Goal: Task Accomplishment & Management: Use online tool/utility

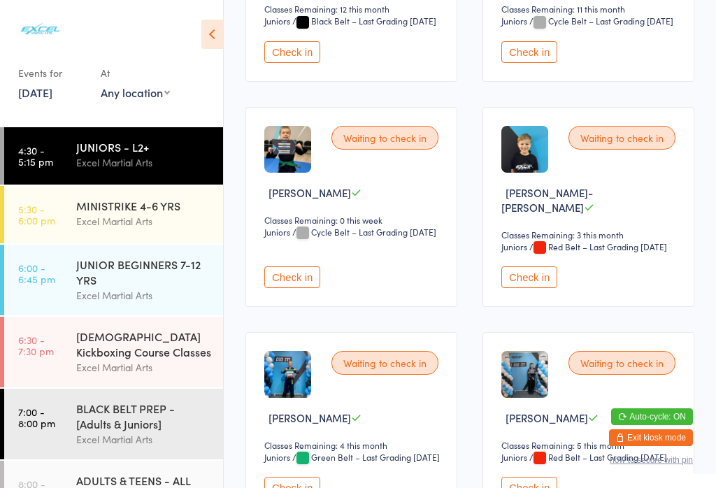
scroll to position [773, 0]
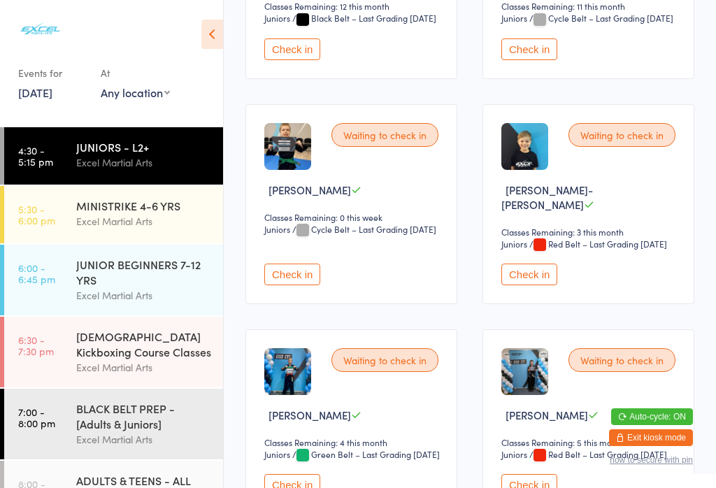
click at [534, 285] on button "Check in" at bounding box center [529, 275] width 56 height 22
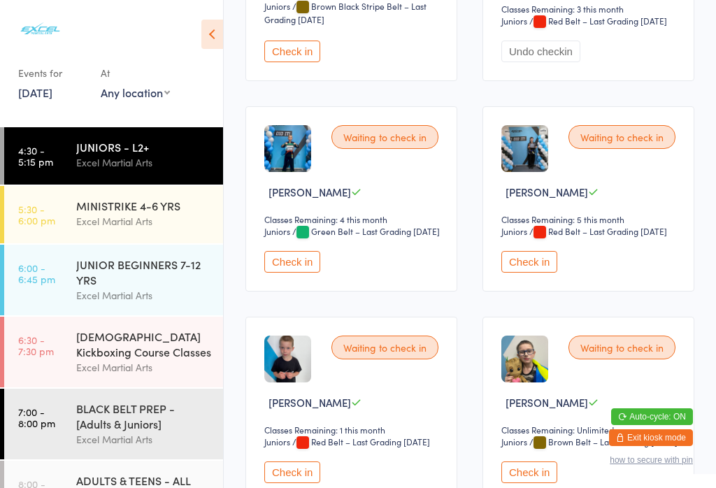
scroll to position [998, 0]
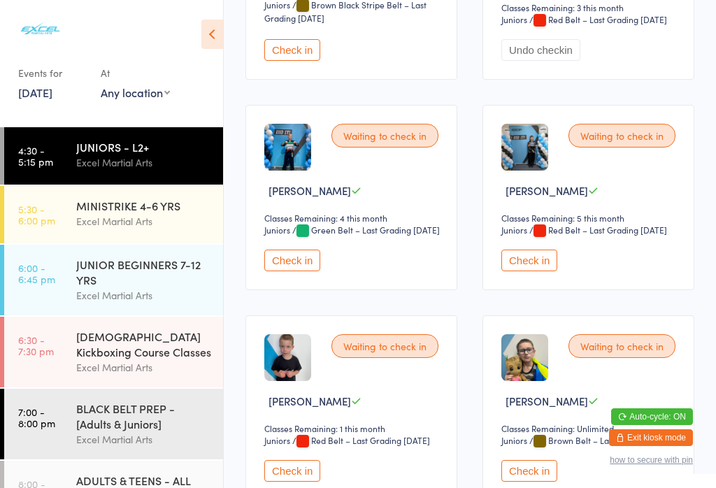
click at [311, 271] on button "Check in" at bounding box center [292, 261] width 56 height 22
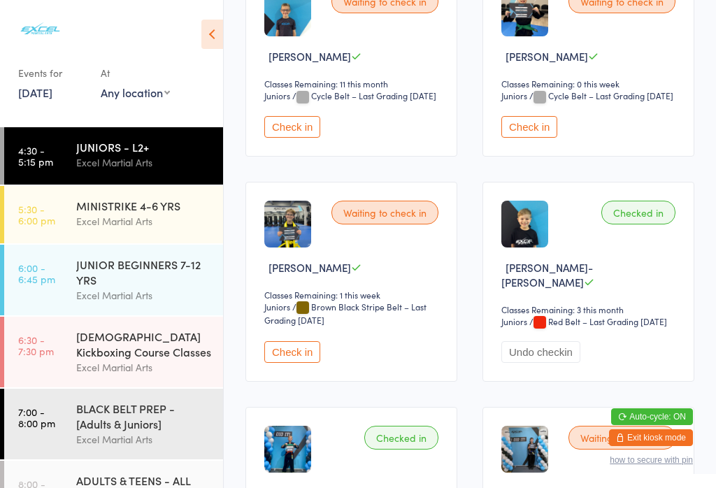
scroll to position [683, 0]
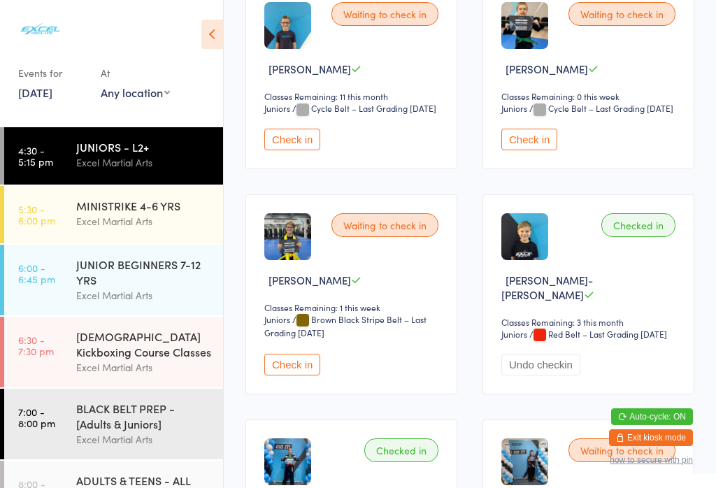
click at [535, 150] on button "Check in" at bounding box center [529, 140] width 56 height 22
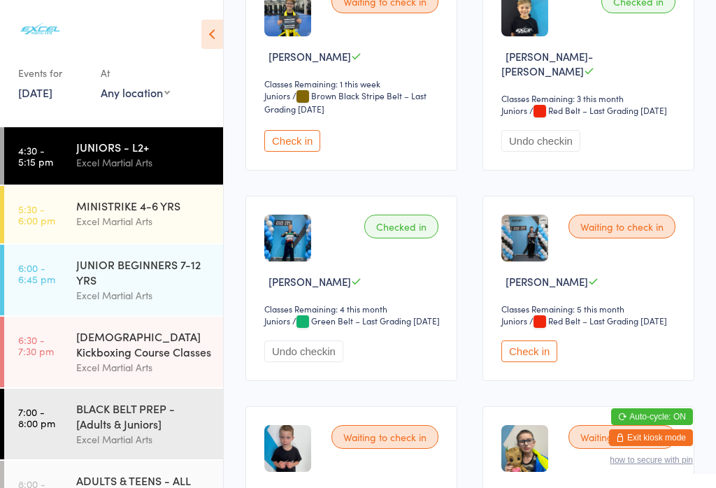
scroll to position [916, 0]
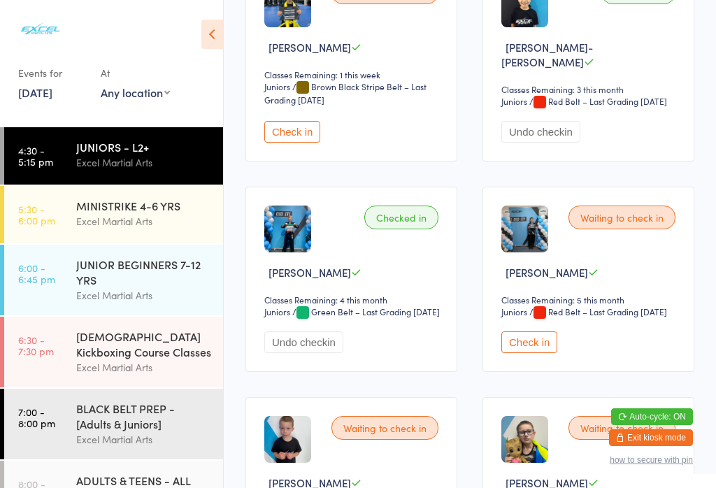
click at [546, 353] on button "Check in" at bounding box center [529, 342] width 56 height 22
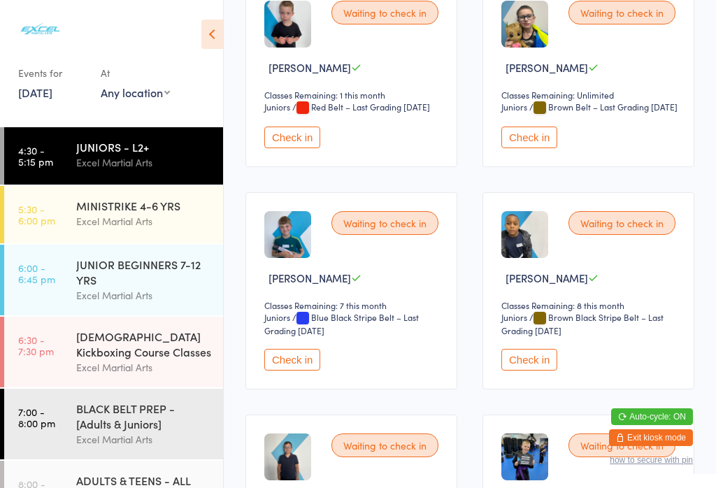
scroll to position [1335, 0]
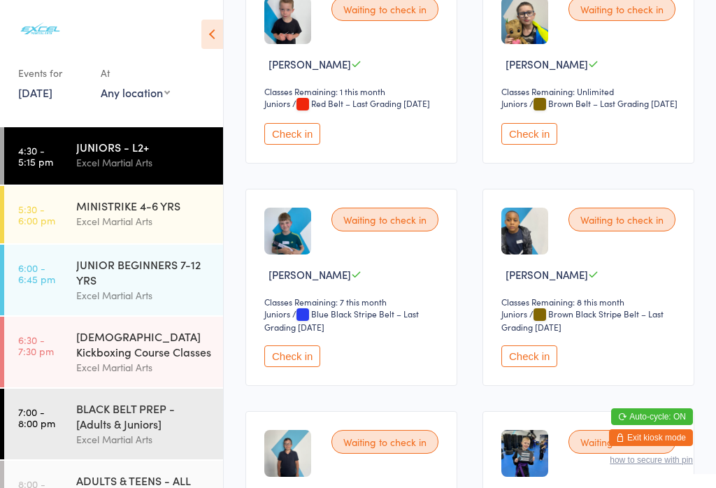
click at [543, 145] on button "Check in" at bounding box center [529, 134] width 56 height 22
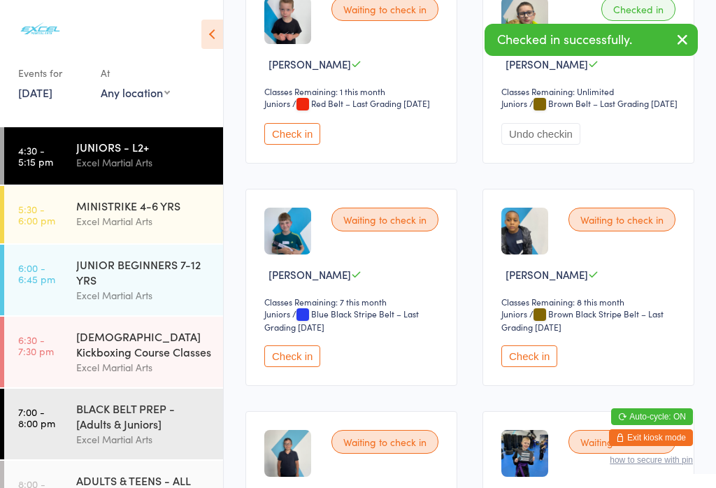
click at [310, 145] on button "Check in" at bounding box center [292, 134] width 56 height 22
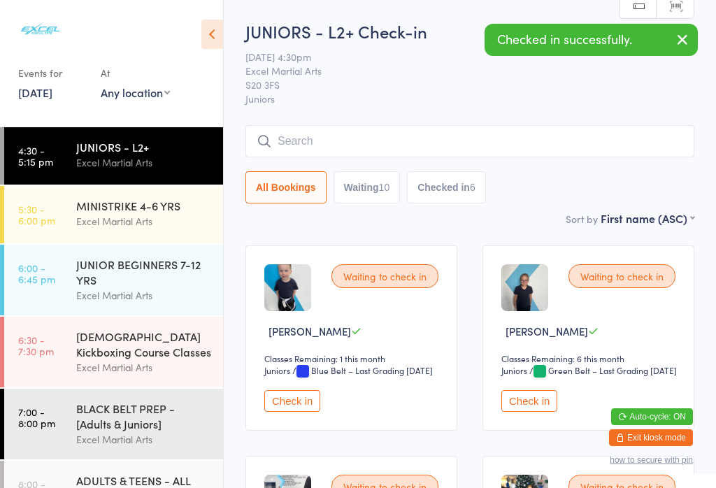
scroll to position [0, 0]
click at [296, 412] on button "Check in" at bounding box center [292, 401] width 56 height 22
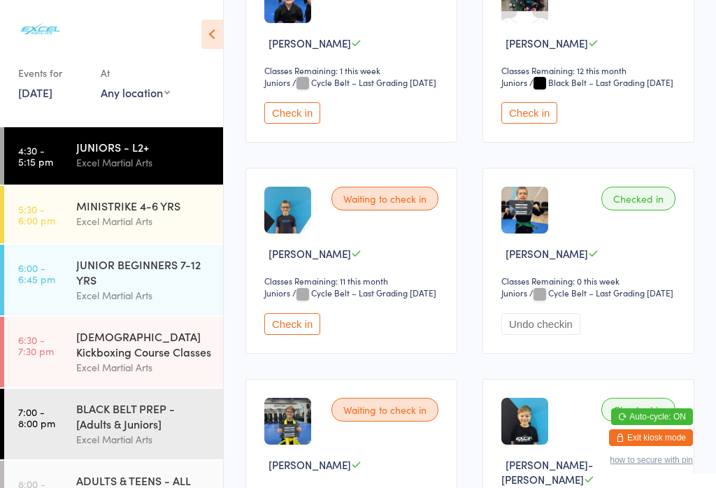
scroll to position [486, 0]
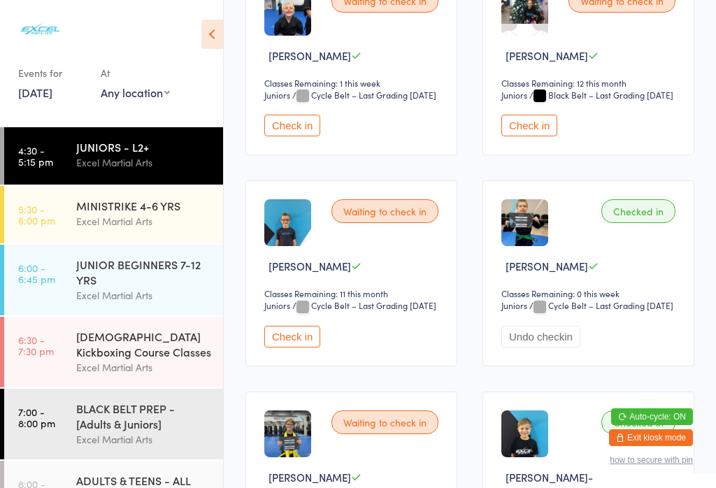
click at [543, 136] on button "Check in" at bounding box center [529, 126] width 56 height 22
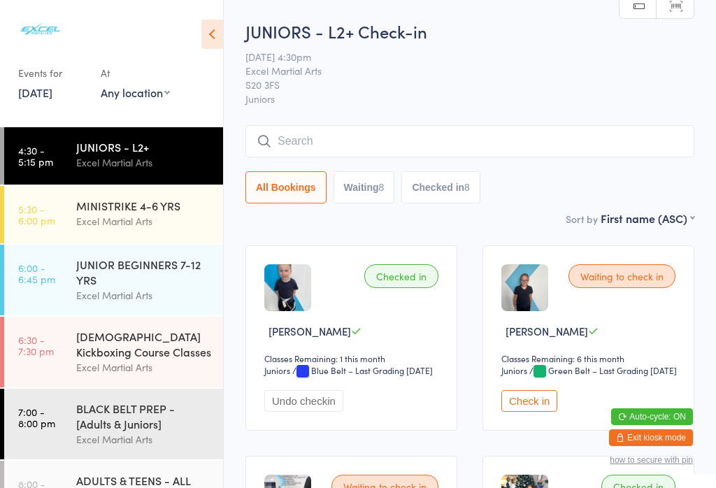
scroll to position [0, 0]
click at [524, 412] on button "Check in" at bounding box center [529, 401] width 56 height 22
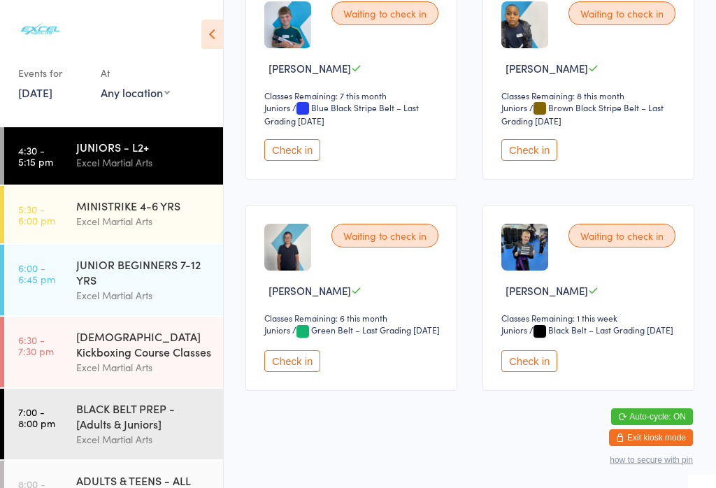
scroll to position [1633, 0]
click at [292, 372] on button "Check in" at bounding box center [292, 361] width 56 height 22
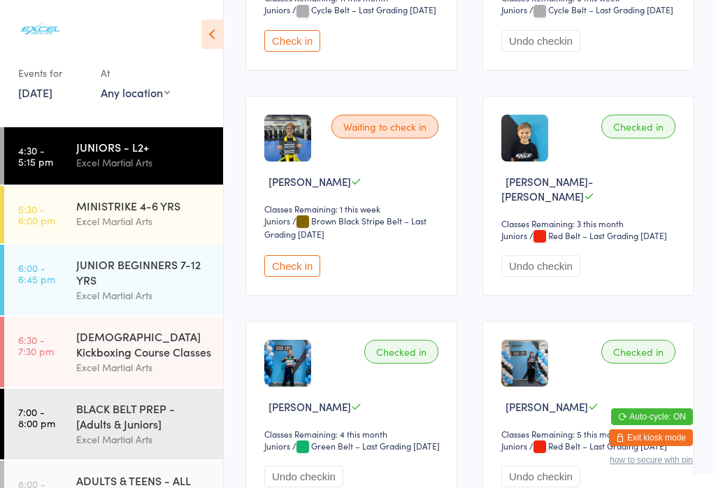
scroll to position [773, 0]
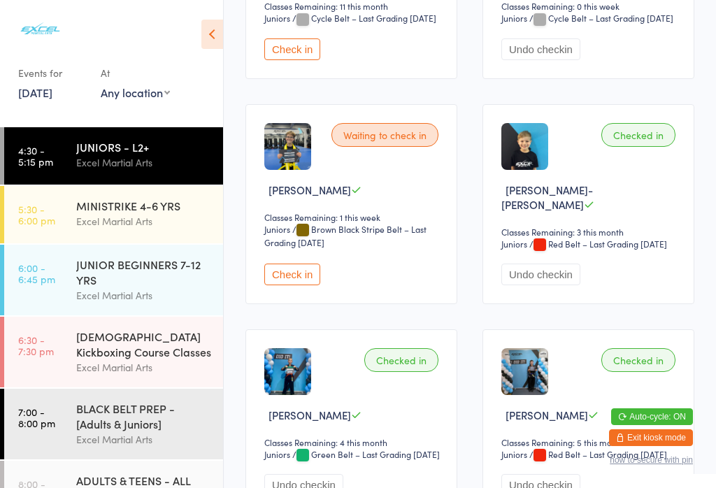
click at [304, 285] on button "Check in" at bounding box center [292, 275] width 56 height 22
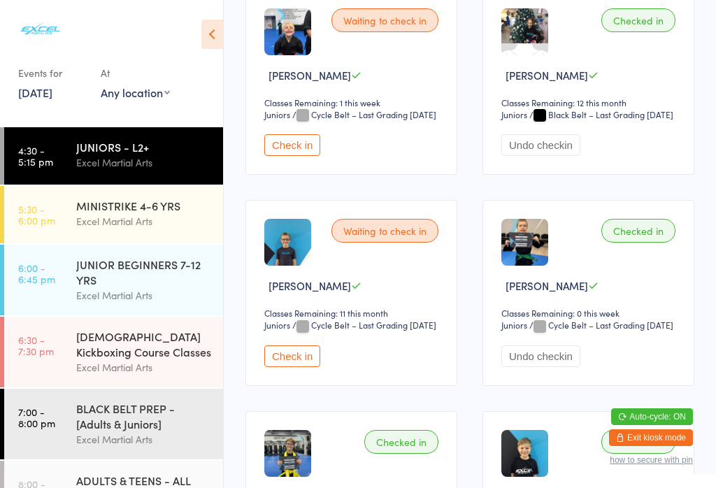
scroll to position [459, 0]
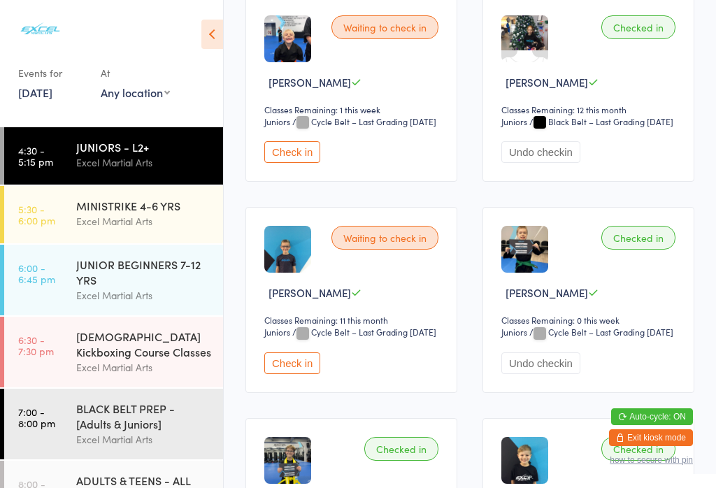
click at [287, 374] on button "Check in" at bounding box center [292, 363] width 56 height 22
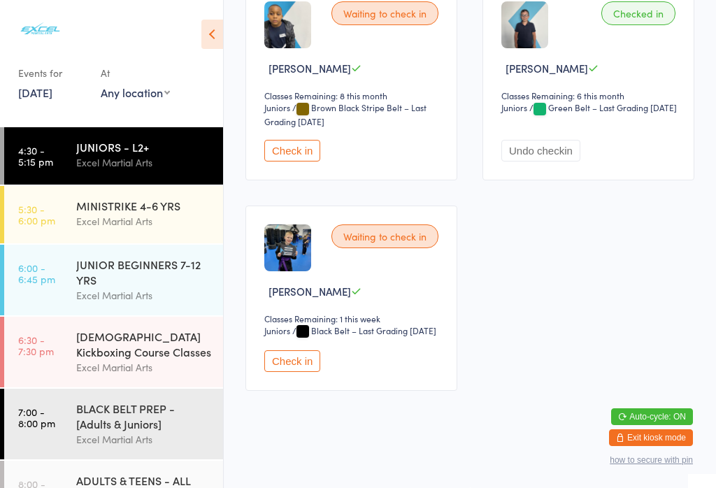
scroll to position [1861, 0]
click at [303, 372] on button "Check in" at bounding box center [292, 361] width 56 height 22
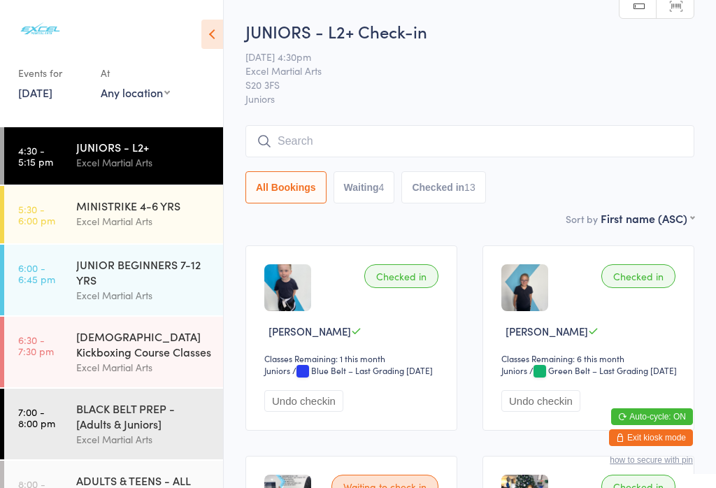
scroll to position [0, 0]
click at [213, 24] on icon at bounding box center [212, 34] width 22 height 29
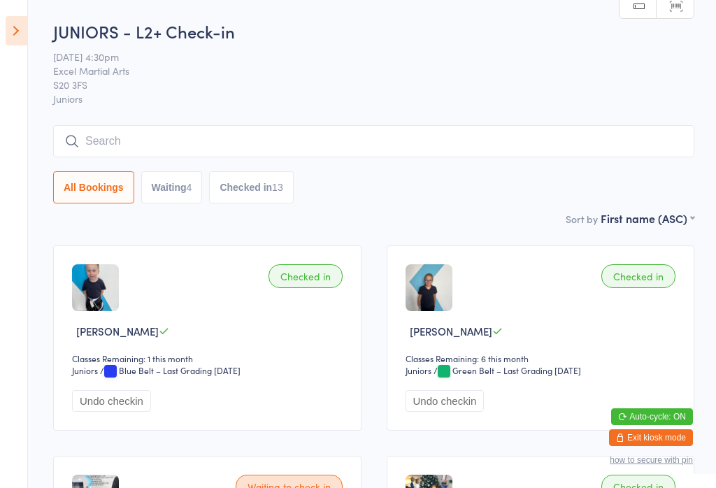
click at [17, 29] on icon at bounding box center [17, 30] width 22 height 29
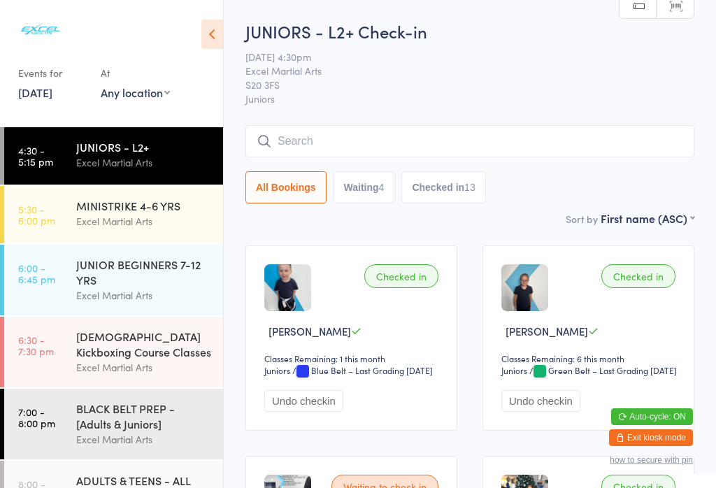
click at [32, 22] on img at bounding box center [40, 28] width 52 height 37
click at [45, 17] on img at bounding box center [40, 28] width 52 height 37
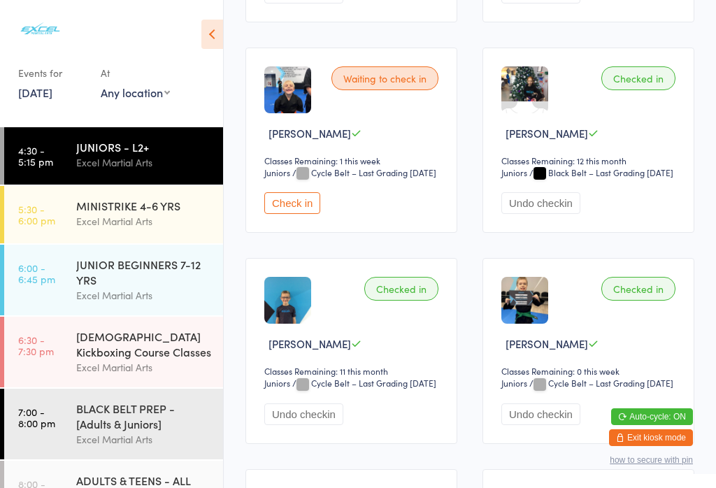
scroll to position [408, 0]
click at [288, 215] on button "Check in" at bounding box center [292, 204] width 56 height 22
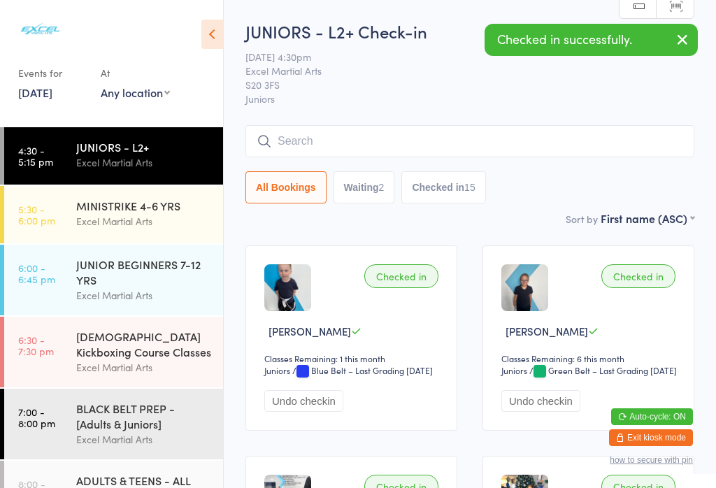
scroll to position [0, 0]
click at [40, 20] on img at bounding box center [40, 28] width 52 height 37
click at [209, 31] on icon at bounding box center [212, 34] width 22 height 29
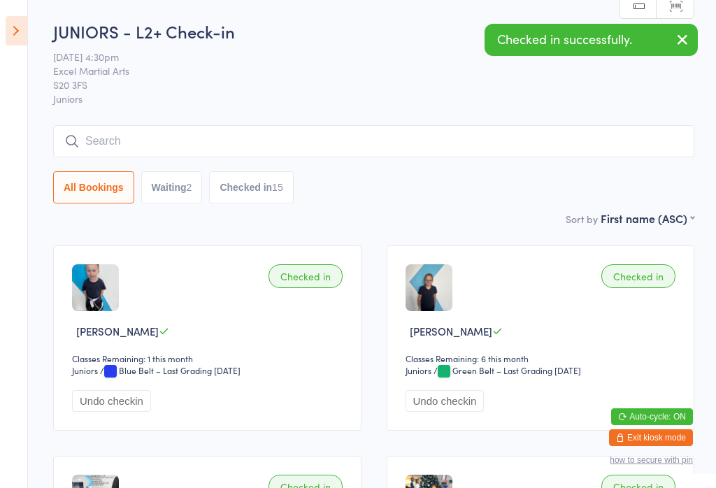
click at [10, 16] on icon at bounding box center [17, 30] width 22 height 29
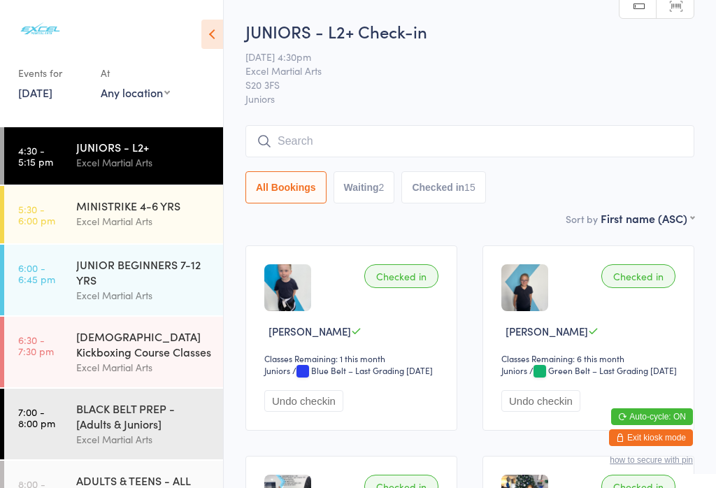
click at [213, 33] on icon at bounding box center [212, 34] width 22 height 29
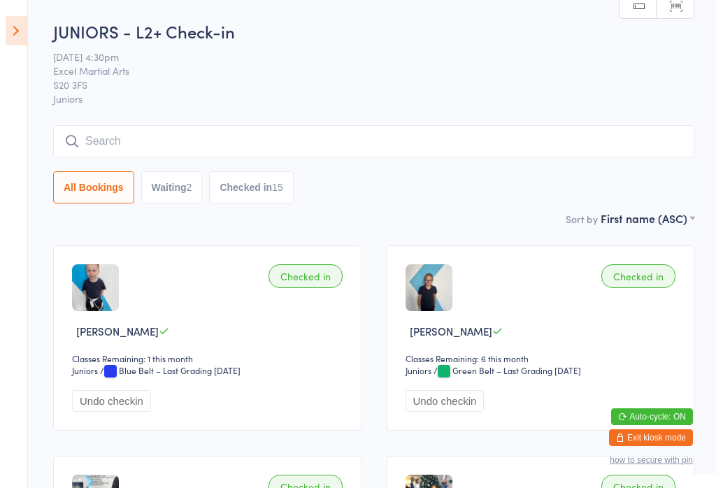
click at [6, 23] on icon at bounding box center [17, 30] width 22 height 29
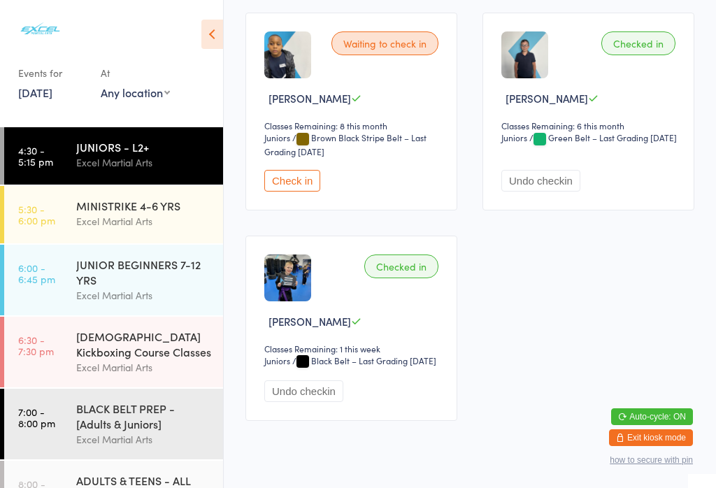
scroll to position [1753, 0]
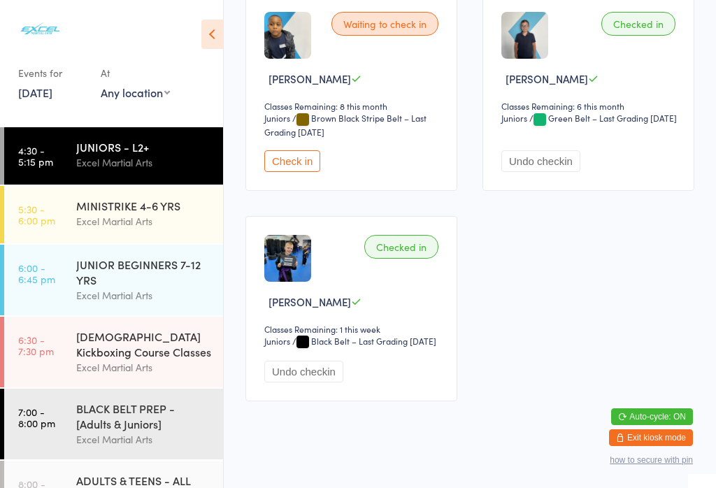
click at [673, 446] on button "Exit kiosk mode" at bounding box center [651, 437] width 84 height 17
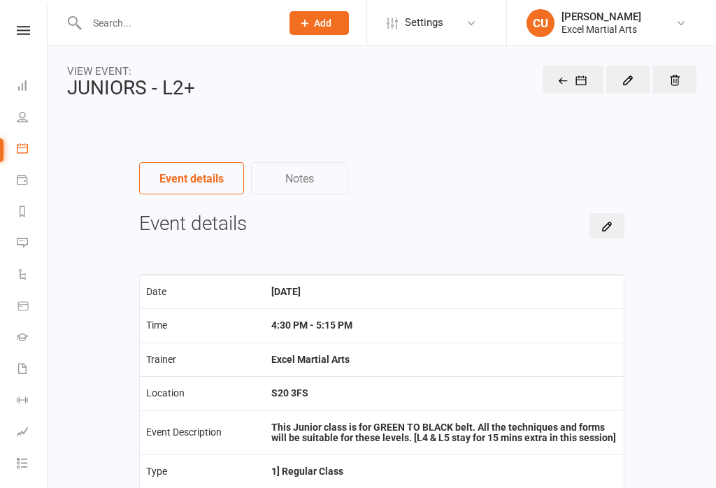
click at [113, 13] on input "text" at bounding box center [177, 23] width 189 height 20
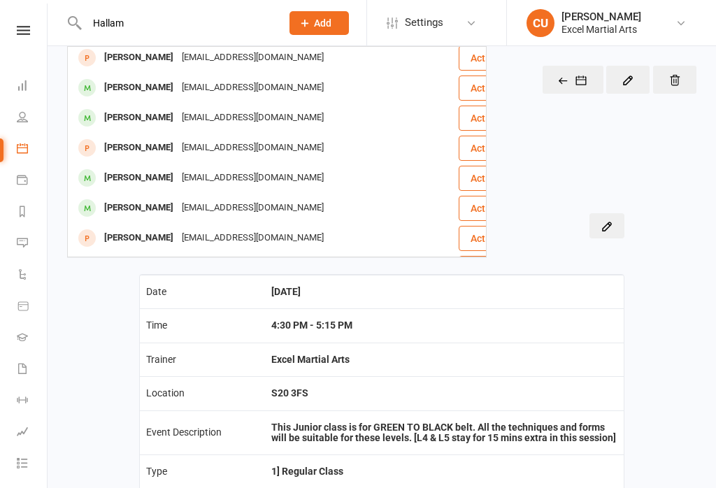
scroll to position [3, 0]
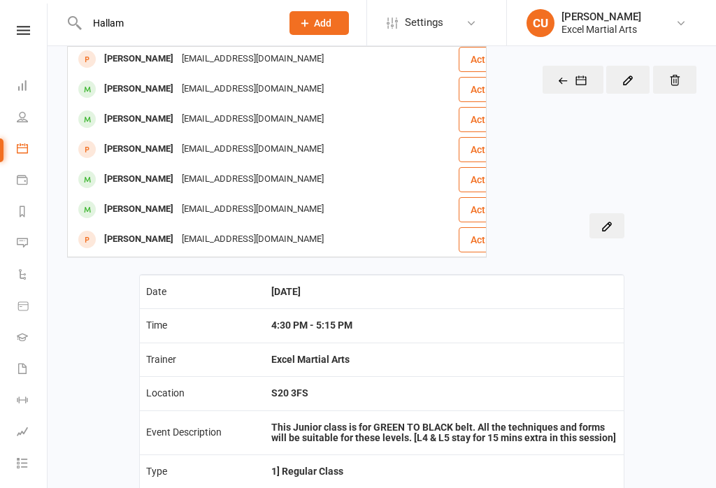
type input "Hallam"
click at [117, 86] on div "[PERSON_NAME]" at bounding box center [139, 89] width 78 height 20
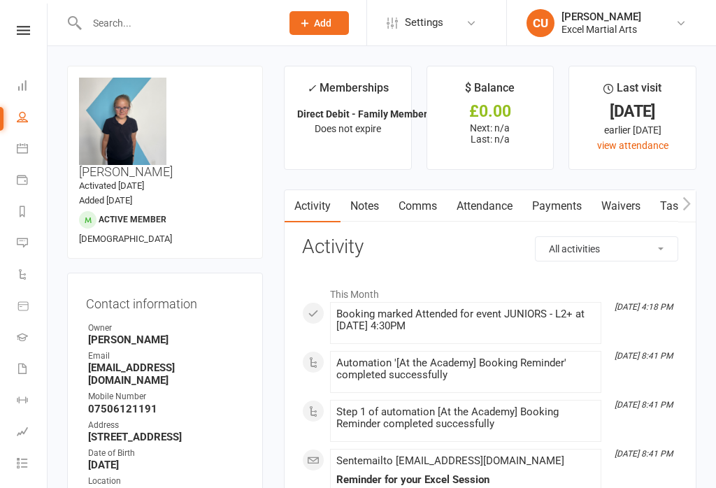
click at [443, 15] on span "Settings" at bounding box center [424, 22] width 38 height 31
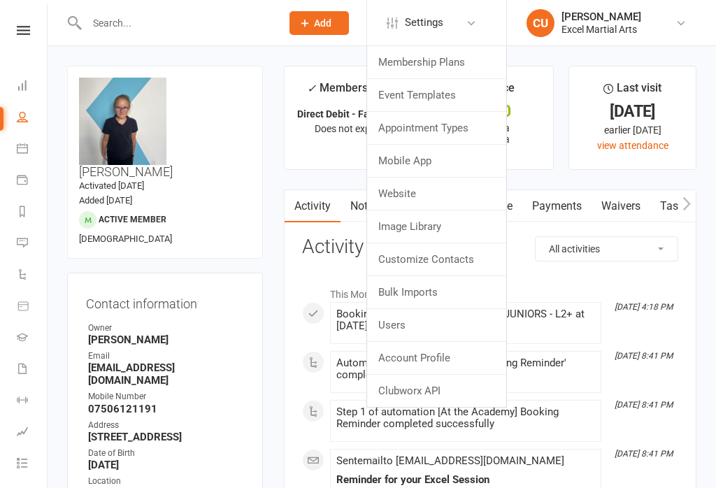
click at [440, 16] on span "Settings" at bounding box center [424, 22] width 38 height 31
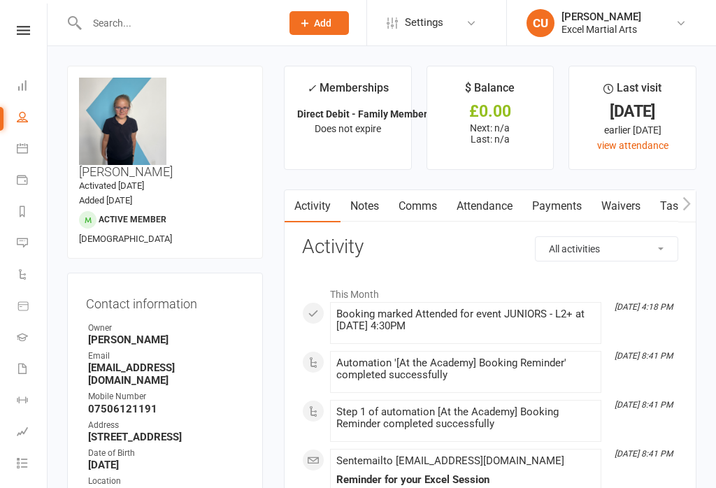
click at [23, 146] on icon at bounding box center [22, 148] width 11 height 11
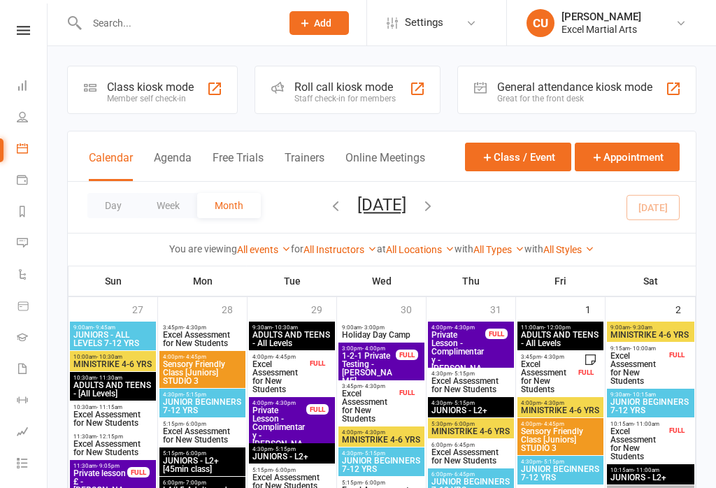
click at [120, 17] on input "text" at bounding box center [177, 23] width 189 height 20
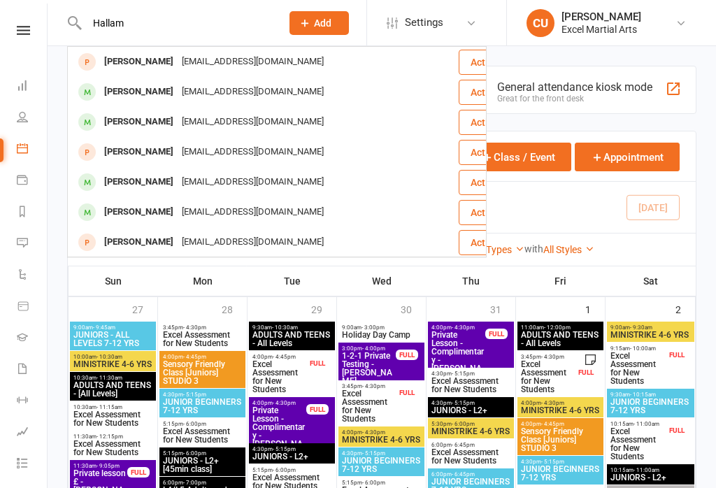
type input "Hallam"
click at [126, 92] on div "[PERSON_NAME]" at bounding box center [139, 92] width 78 height 20
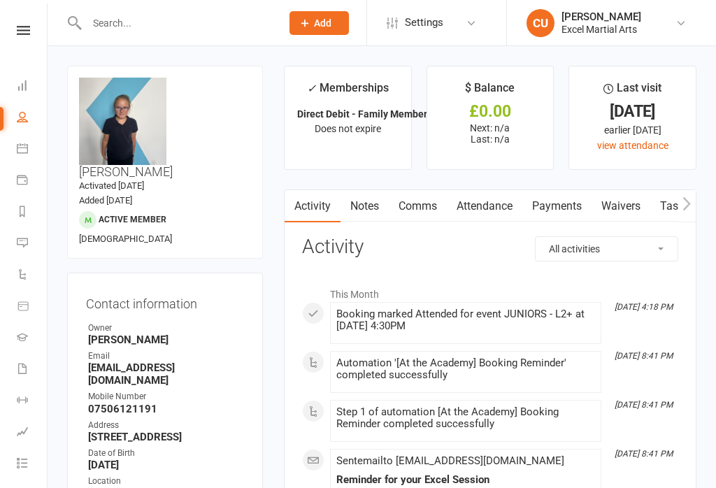
click at [485, 210] on link "Attendance" at bounding box center [485, 206] width 76 height 32
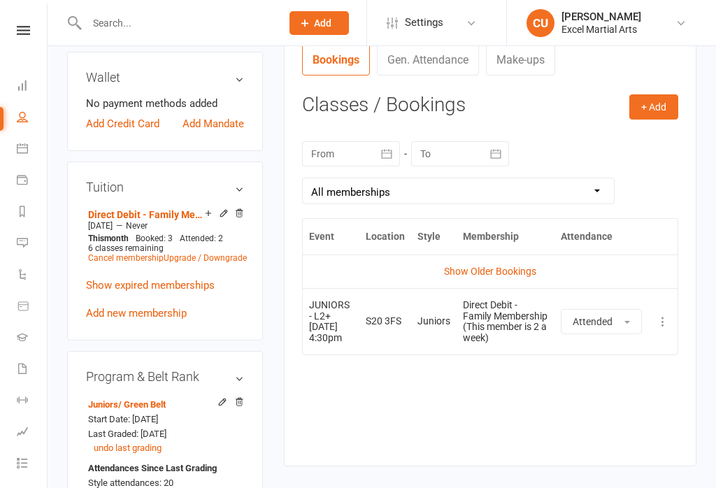
scroll to position [454, 0]
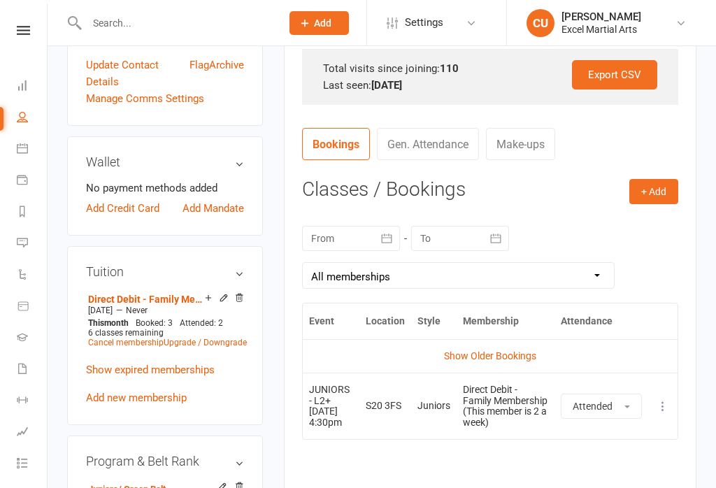
click at [652, 196] on button "+ Add" at bounding box center [653, 191] width 49 height 25
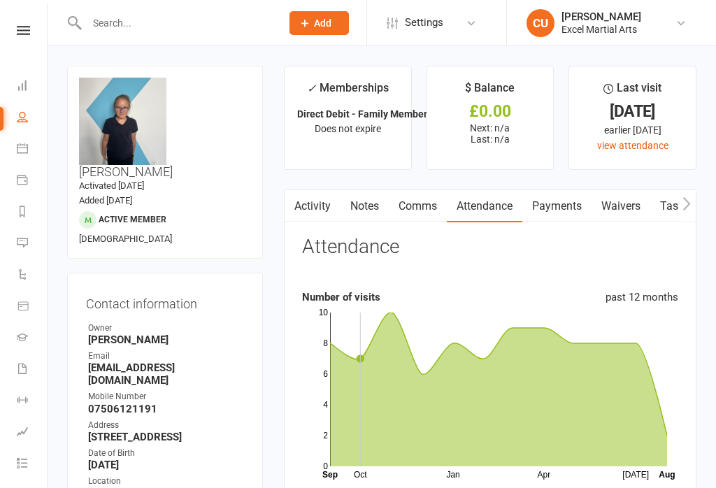
scroll to position [0, 0]
click at [18, 143] on icon at bounding box center [22, 148] width 11 height 11
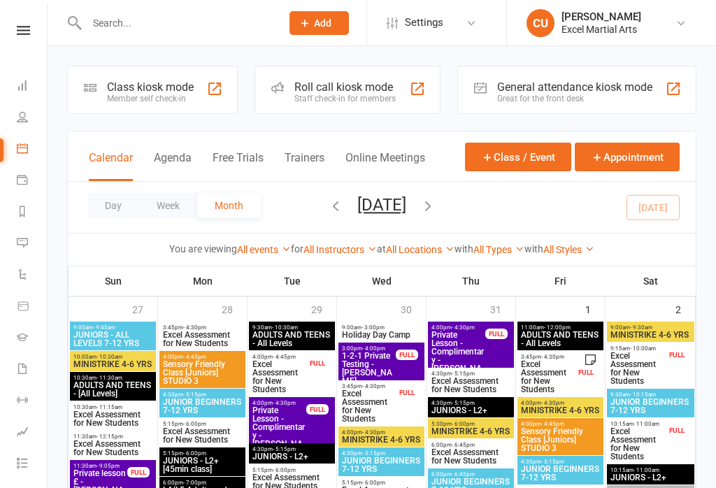
click at [175, 218] on button "Week" at bounding box center [168, 205] width 58 height 25
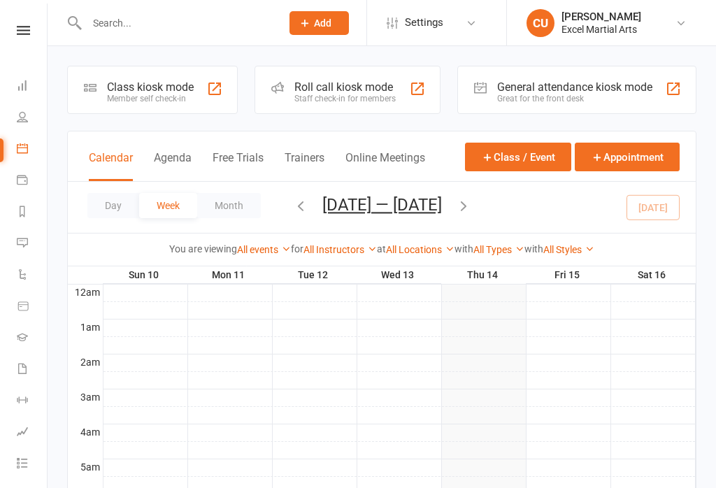
click at [623, 171] on button "Appointment" at bounding box center [627, 157] width 105 height 29
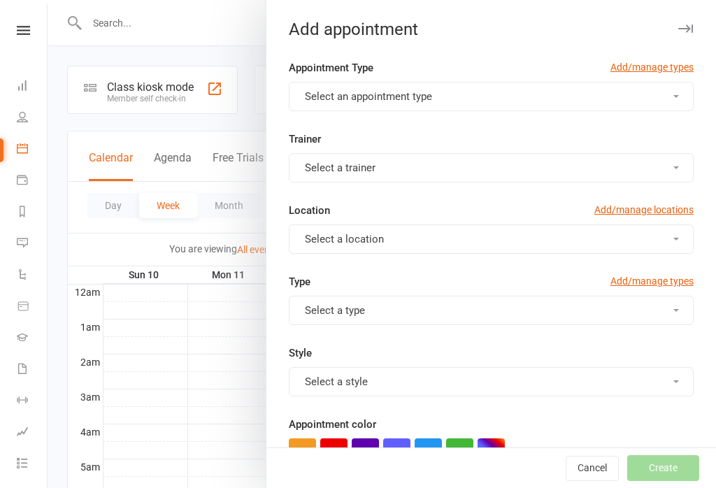
click at [149, 138] on div at bounding box center [382, 244] width 668 height 488
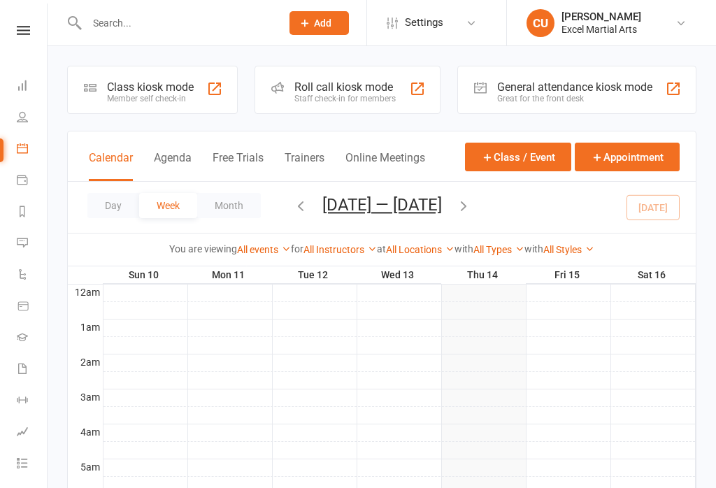
click at [24, 174] on icon at bounding box center [22, 179] width 11 height 11
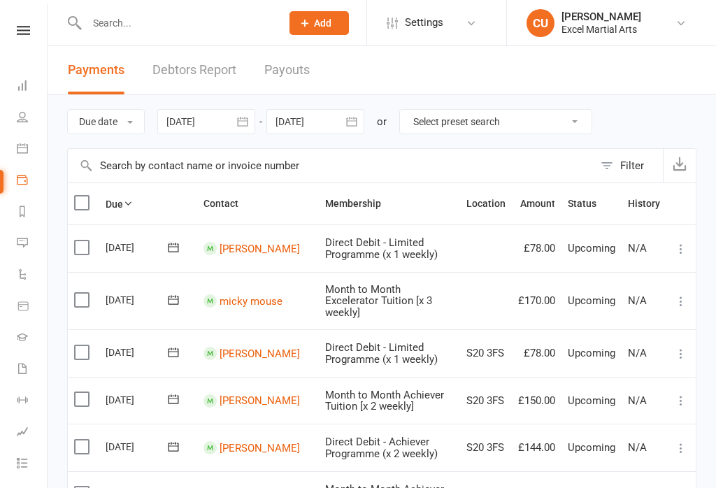
click at [18, 71] on link "Dashboard" at bounding box center [32, 86] width 31 height 31
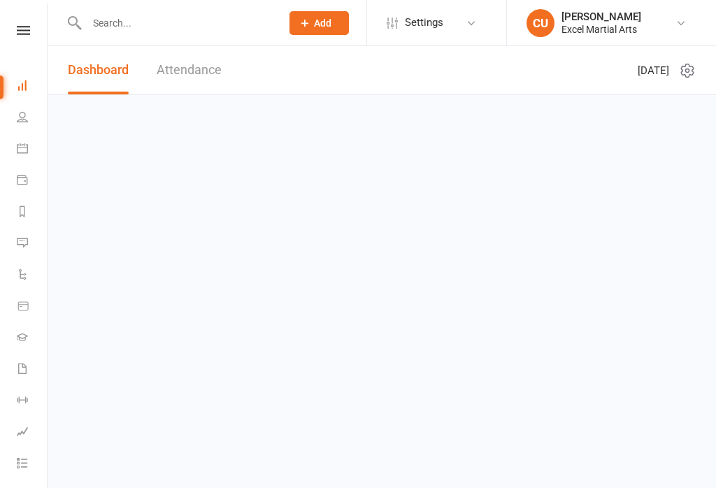
click at [20, 27] on icon at bounding box center [23, 30] width 13 height 9
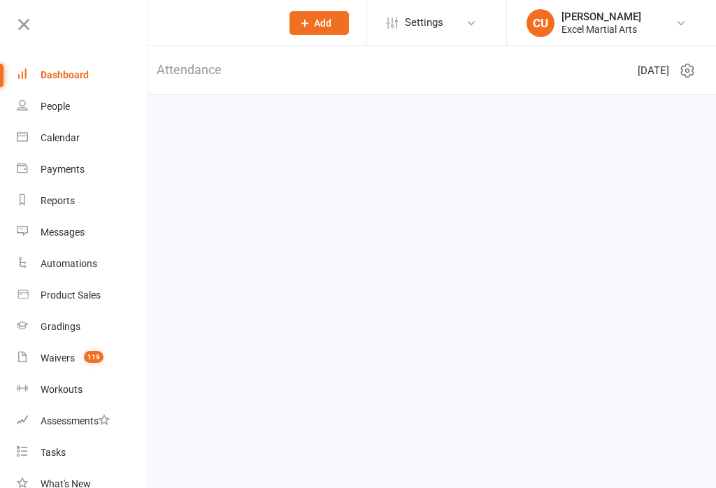
click at [55, 73] on div "Dashboard" at bounding box center [65, 74] width 48 height 11
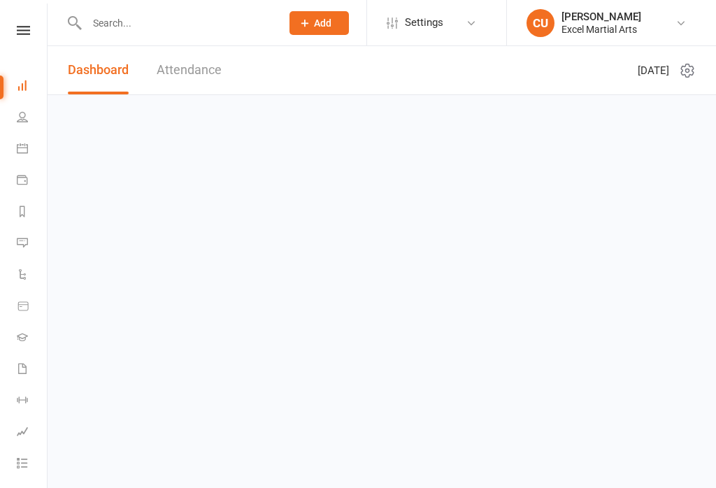
click at [173, 77] on link "Attendance" at bounding box center [189, 70] width 65 height 48
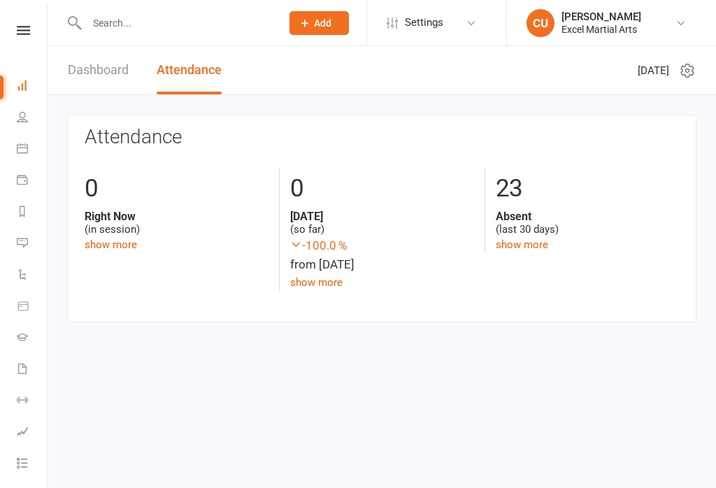
click at [96, 63] on link "Dashboard" at bounding box center [98, 70] width 61 height 48
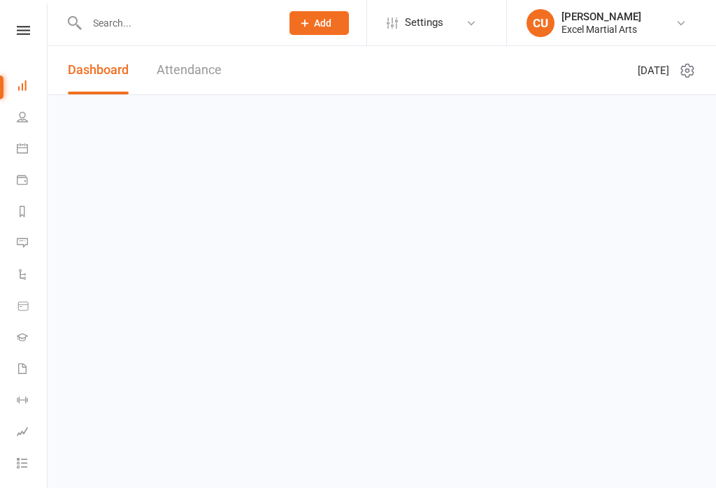
click at [18, 111] on icon at bounding box center [22, 116] width 11 height 11
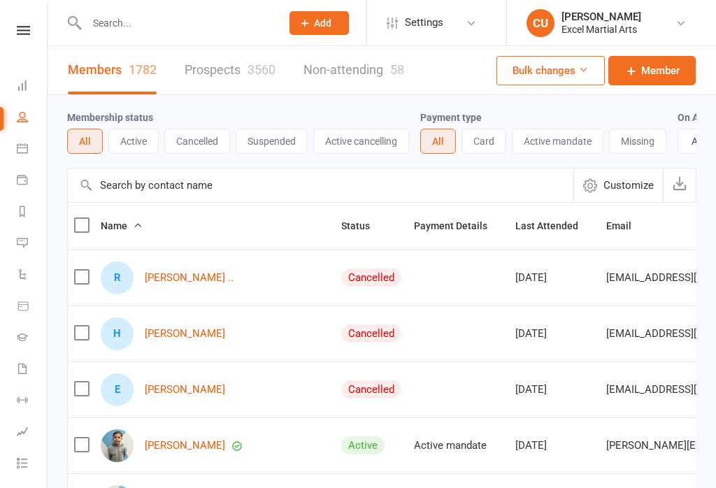
click at [19, 145] on icon at bounding box center [22, 148] width 11 height 11
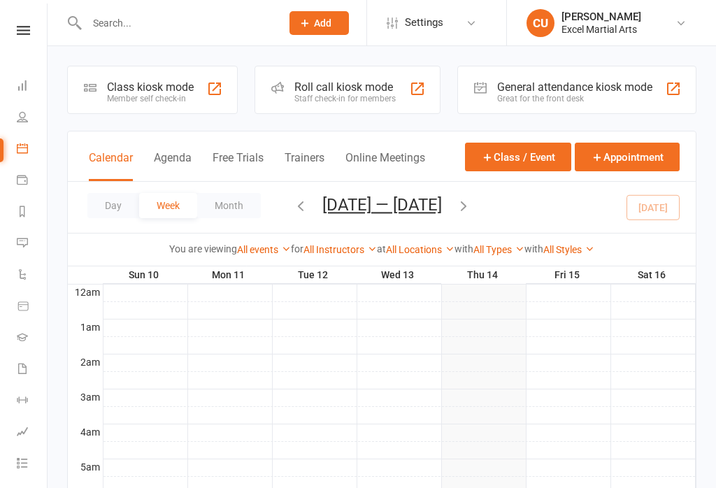
click at [125, 90] on div "Class kiosk mode" at bounding box center [150, 86] width 87 height 13
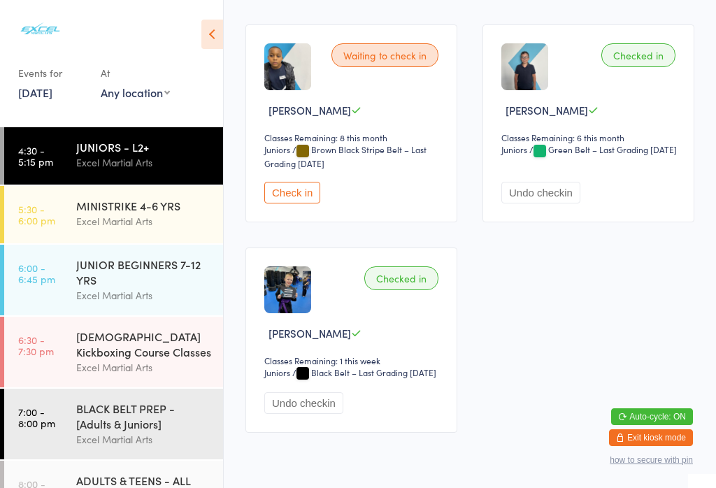
scroll to position [1724, 0]
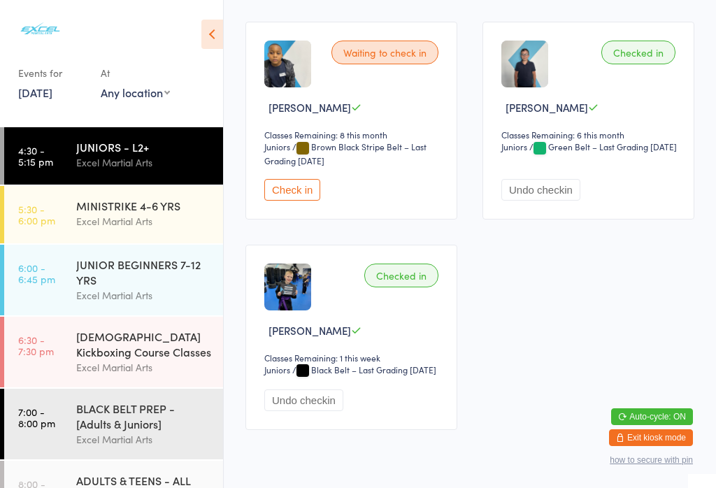
click at [287, 201] on button "Check in" at bounding box center [292, 190] width 56 height 22
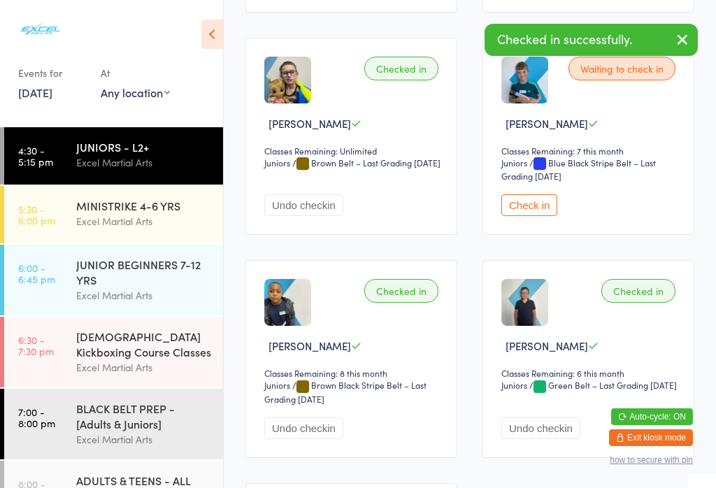
scroll to position [1485, 0]
click at [533, 217] on button "Check in" at bounding box center [529, 206] width 56 height 22
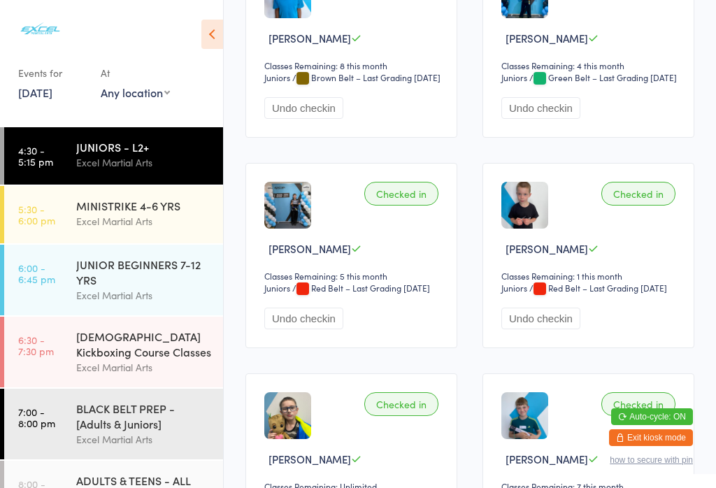
scroll to position [1152, 0]
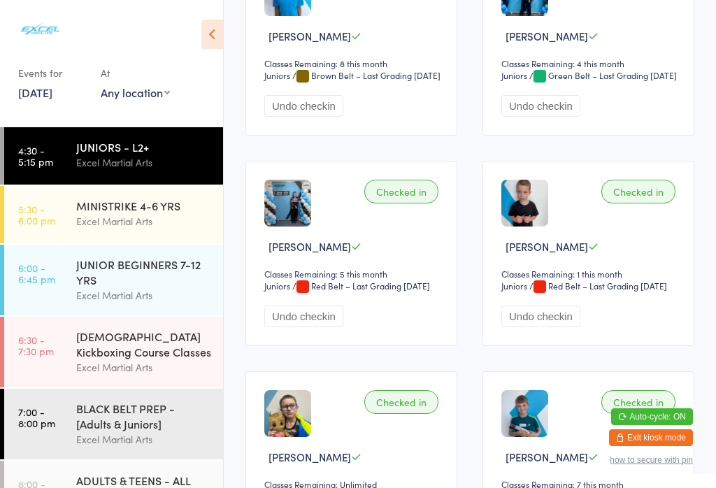
click at [103, 278] on div "JUNIOR BEGINNERS 7-12 YRS" at bounding box center [143, 272] width 135 height 31
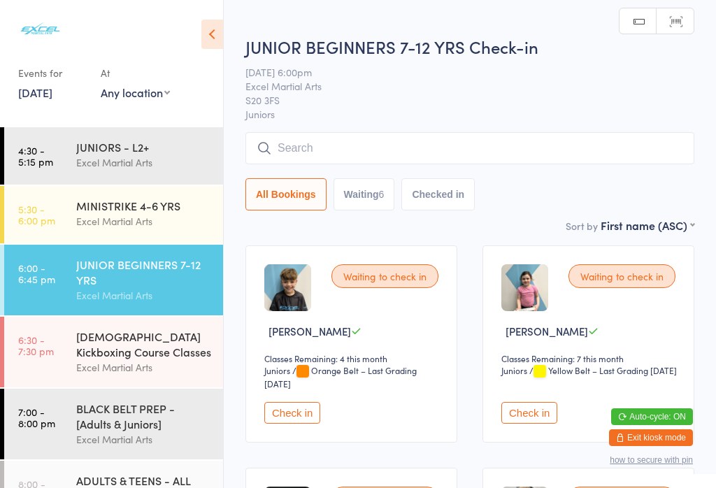
click at [55, 151] on link "4:30 - 5:15 pm JUNIORS - L2+ Excel Martial Arts" at bounding box center [113, 155] width 219 height 57
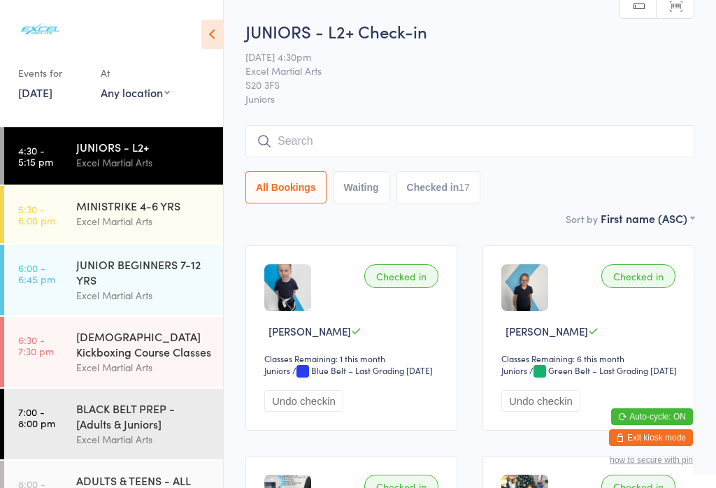
click at [322, 150] on input "search" at bounding box center [469, 141] width 449 height 32
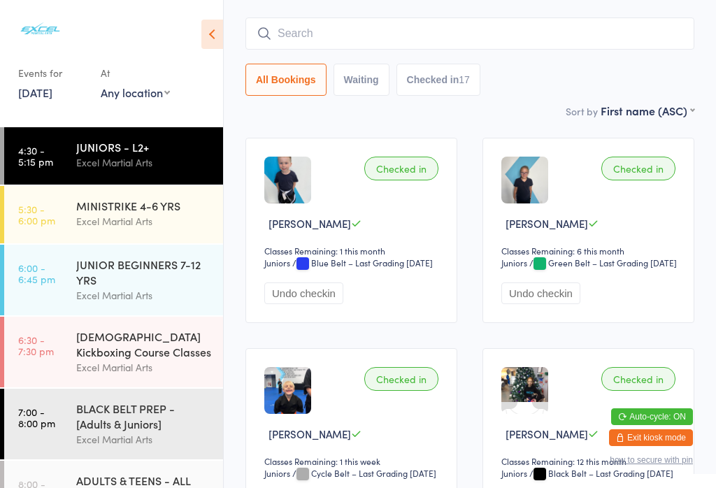
scroll to position [127, 0]
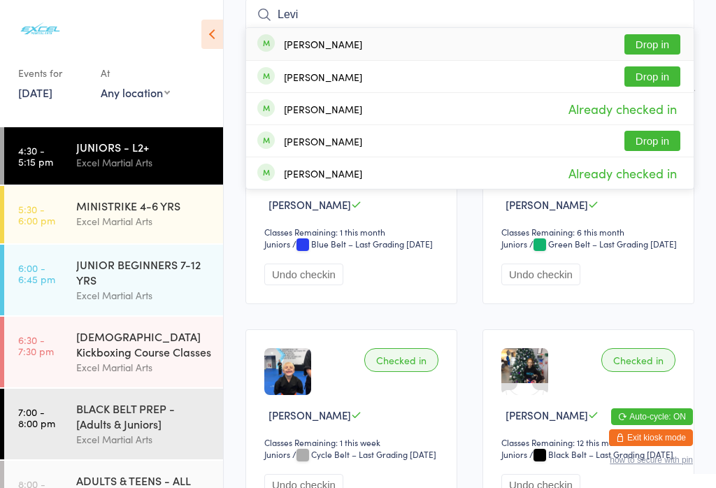
type input "Levi"
click at [291, 38] on div "Levi Leivars" at bounding box center [323, 43] width 78 height 11
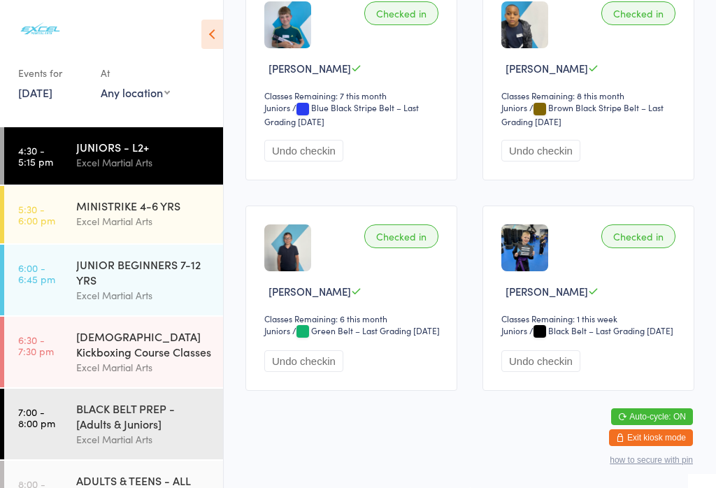
scroll to position [1778, 0]
